Goal: Task Accomplishment & Management: Manage account settings

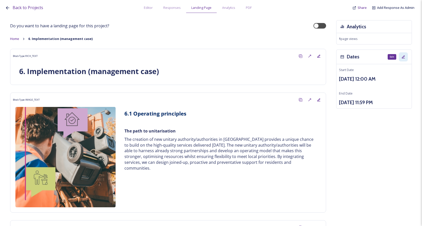
click at [402, 55] on icon at bounding box center [403, 56] width 3 height 3
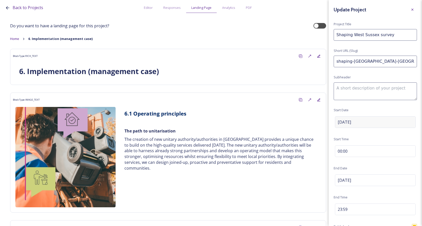
click at [360, 119] on div "[DATE]" at bounding box center [375, 122] width 81 height 12
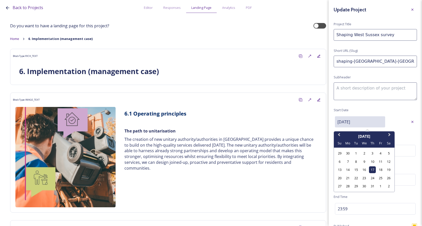
click at [366, 121] on input "[DATE]" at bounding box center [360, 121] width 50 height 11
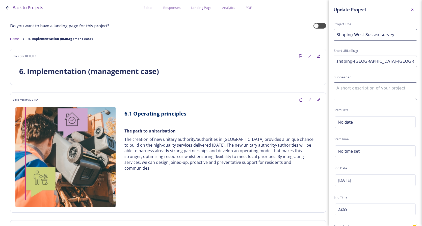
click at [415, 156] on div "Update Project Project Title Shaping West Sussex survey Short URL (Slug) shapin…" at bounding box center [374, 157] width 93 height 315
click at [373, 148] on div "No time set" at bounding box center [375, 151] width 81 height 12
click at [375, 181] on div "[DATE]" at bounding box center [375, 180] width 81 height 12
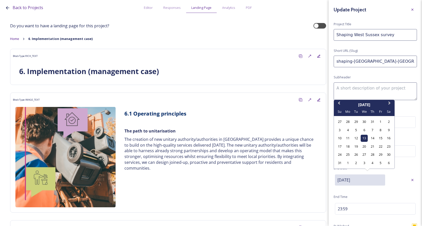
click at [375, 181] on input "[DATE]" at bounding box center [360, 179] width 50 height 11
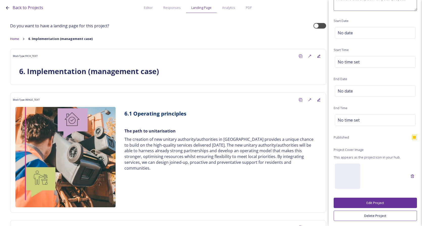
click at [397, 202] on button "Edit Project" at bounding box center [374, 202] width 83 height 10
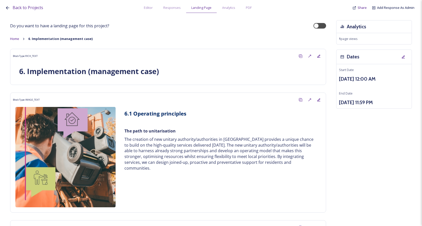
click at [413, 101] on div "Back to Projects Editor Responses Landing Page Analytics PDF Share Add Response…" at bounding box center [211, 113] width 422 height 226
